Goal: Navigation & Orientation: Understand site structure

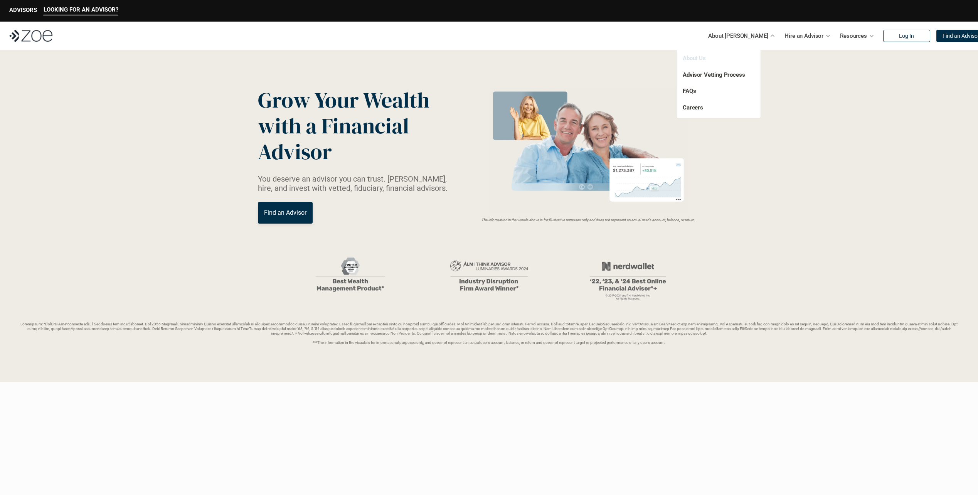
click at [693, 57] on link "About Us" at bounding box center [694, 58] width 23 height 7
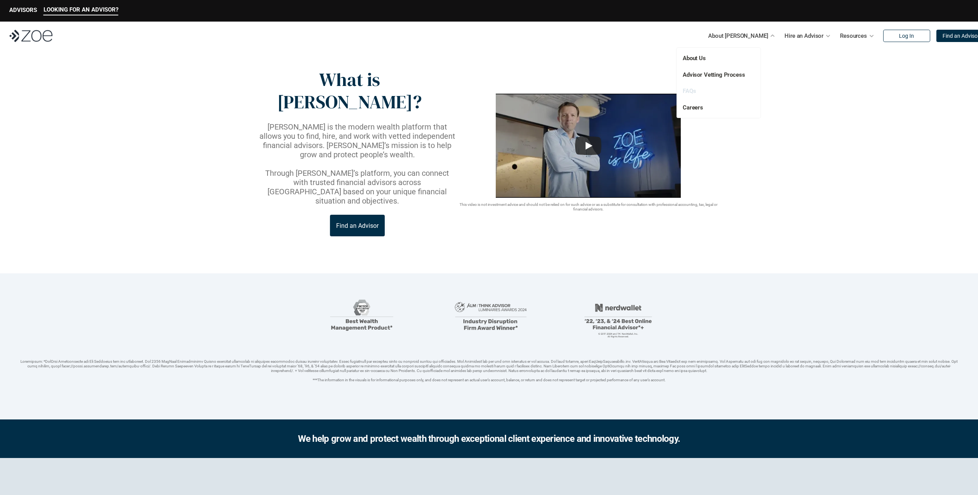
click at [690, 90] on link "FAQs" at bounding box center [689, 91] width 13 height 7
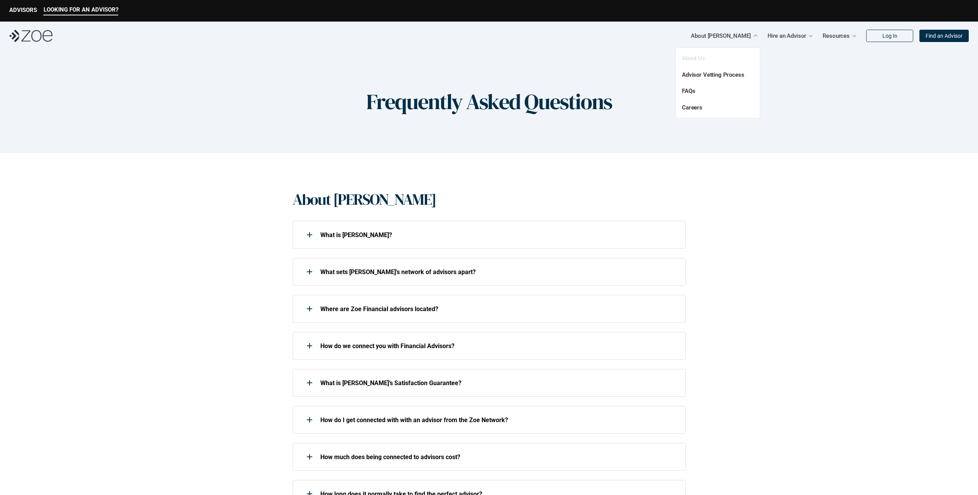
click at [688, 57] on link "About Us" at bounding box center [693, 58] width 23 height 7
